Goal: Transaction & Acquisition: Purchase product/service

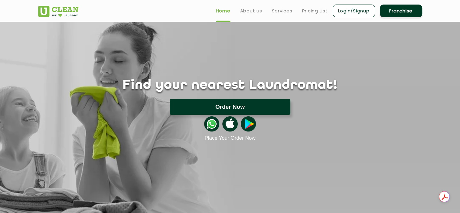
click at [223, 106] on button "Order Now" at bounding box center [230, 107] width 121 height 16
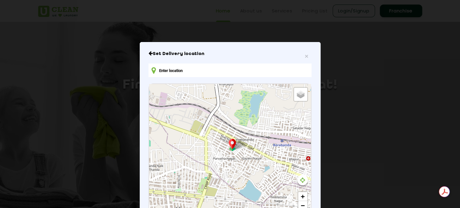
type input "[PHONE_NUMBER][STREET_ADDRESS]"
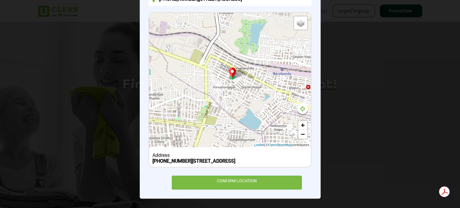
scroll to position [76, 0]
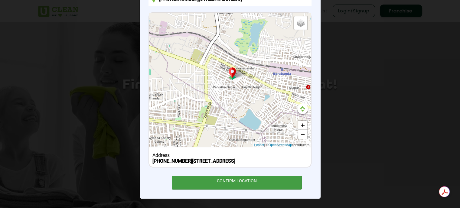
click at [241, 186] on div "CONFIRM LOCATION" at bounding box center [237, 183] width 130 height 14
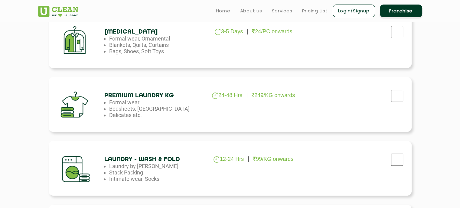
scroll to position [223, 0]
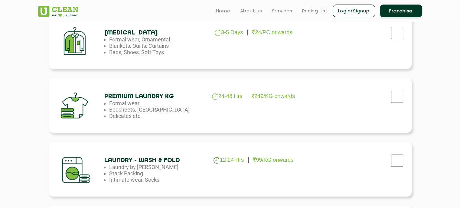
click at [405, 159] on div at bounding box center [356, 158] width 102 height 25
click at [402, 160] on input "checkbox" at bounding box center [397, 161] width 15 height 12
checkbox input "true"
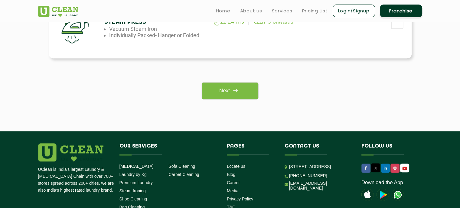
scroll to position [488, 0]
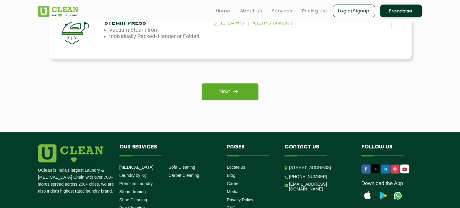
click at [228, 97] on link "Next" at bounding box center [230, 92] width 57 height 17
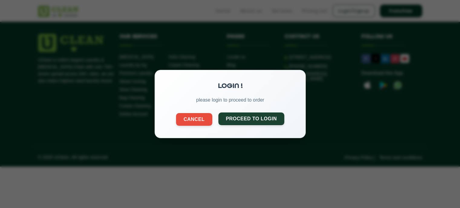
click at [251, 119] on button "Proceed to Login" at bounding box center [251, 119] width 66 height 13
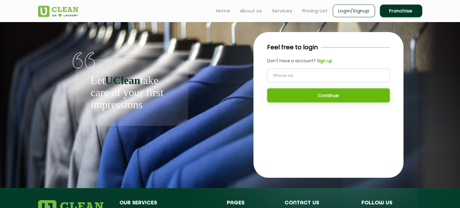
click at [299, 74] on input "tel" at bounding box center [328, 76] width 123 height 14
type input "9121634897"
click at [304, 94] on button "Continue" at bounding box center [328, 95] width 123 height 14
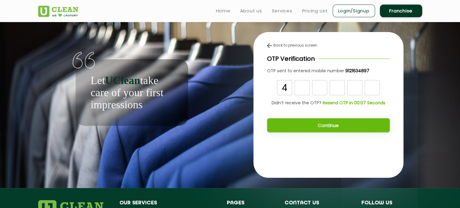
type input "4"
type input "8"
type input "1"
type input "4"
type input "0"
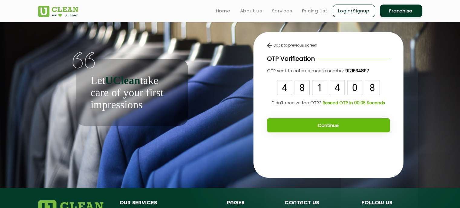
type input "8"
click at [321, 128] on button "Continue" at bounding box center [328, 125] width 123 height 14
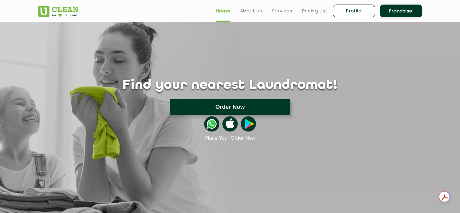
click at [233, 107] on button "Order Now" at bounding box center [230, 107] width 121 height 16
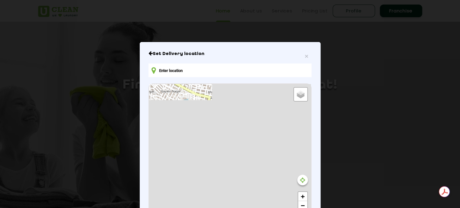
type input "[PHONE_NUMBER][STREET_ADDRESS]"
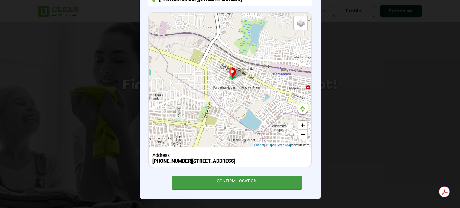
scroll to position [77, 0]
click at [267, 179] on div "CONFIRM LOCATION" at bounding box center [237, 183] width 130 height 14
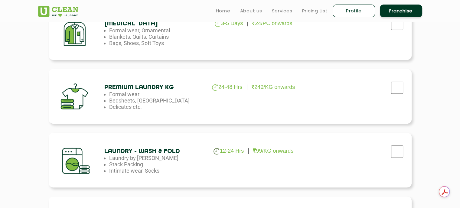
scroll to position [242, 0]
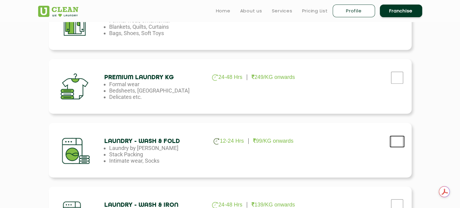
click at [396, 144] on input "checkbox" at bounding box center [397, 142] width 15 height 12
checkbox input "true"
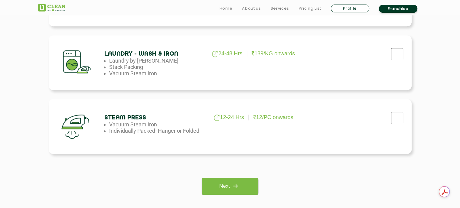
scroll to position [484, 0]
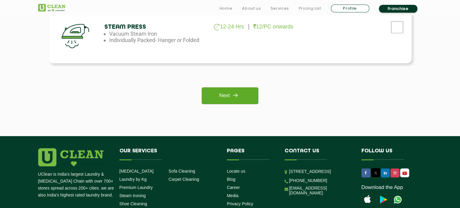
click at [215, 97] on link "Next" at bounding box center [230, 95] width 57 height 17
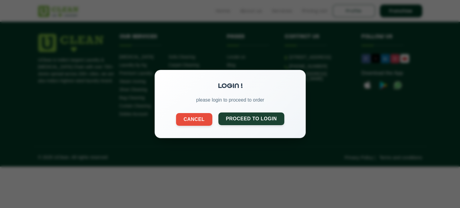
click at [237, 121] on button "Proceed to Login" at bounding box center [251, 119] width 66 height 13
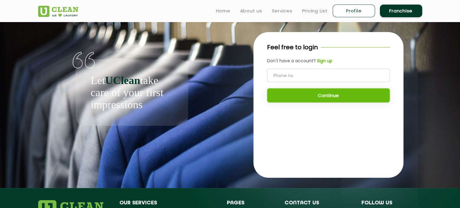
click at [393, 7] on link "Franchise" at bounding box center [401, 11] width 42 height 13
